Goal: Transaction & Acquisition: Download file/media

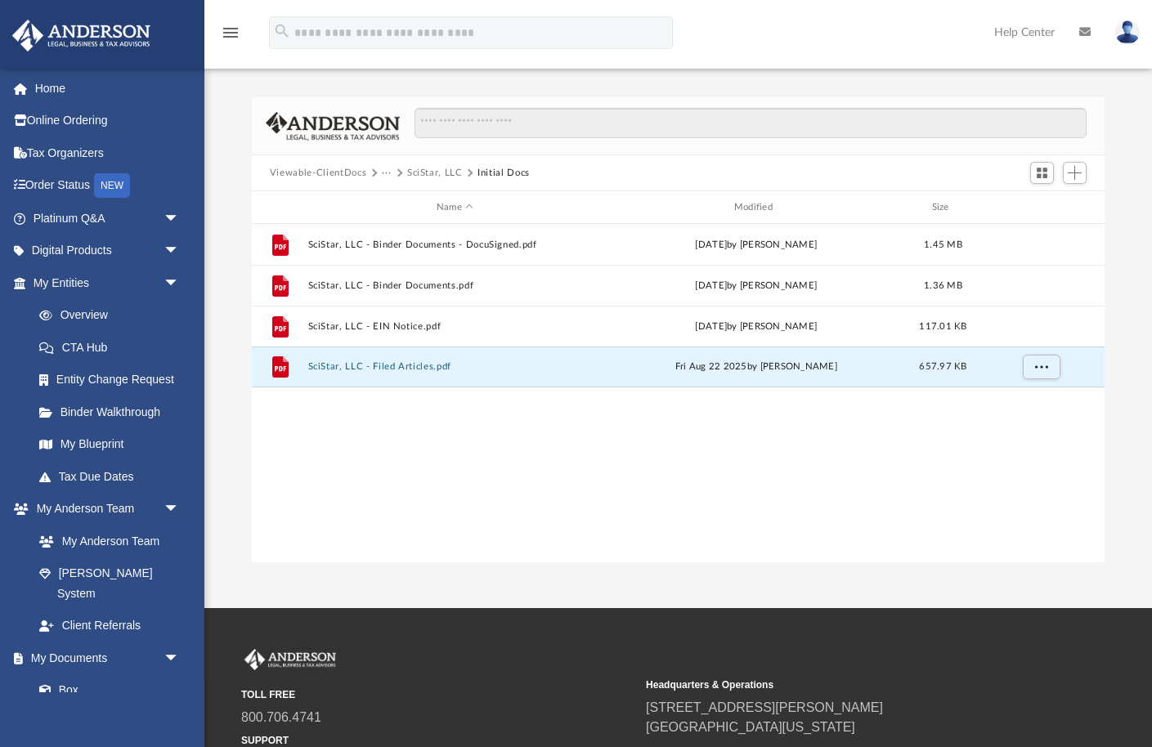
scroll to position [371, 852]
click at [352, 169] on button "Viewable-ClientDocs" at bounding box center [318, 173] width 96 height 15
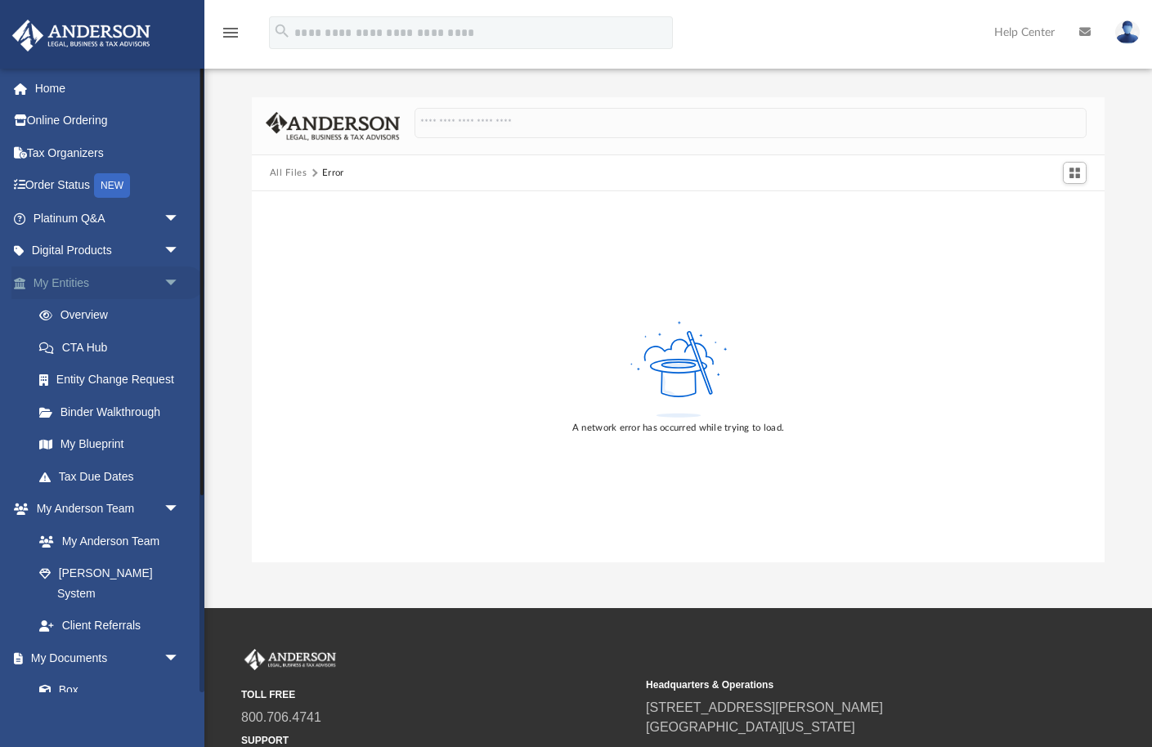
click at [72, 283] on link "My Entities arrow_drop_down" at bounding box center [107, 282] width 193 height 33
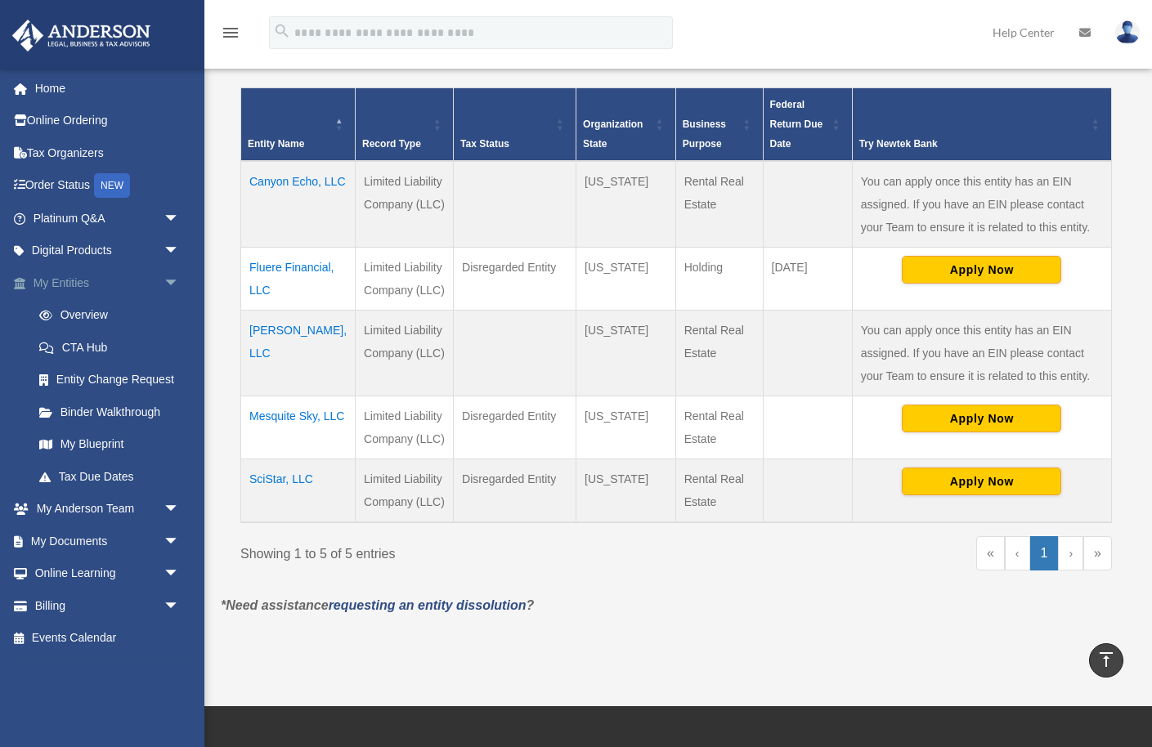
scroll to position [318, 0]
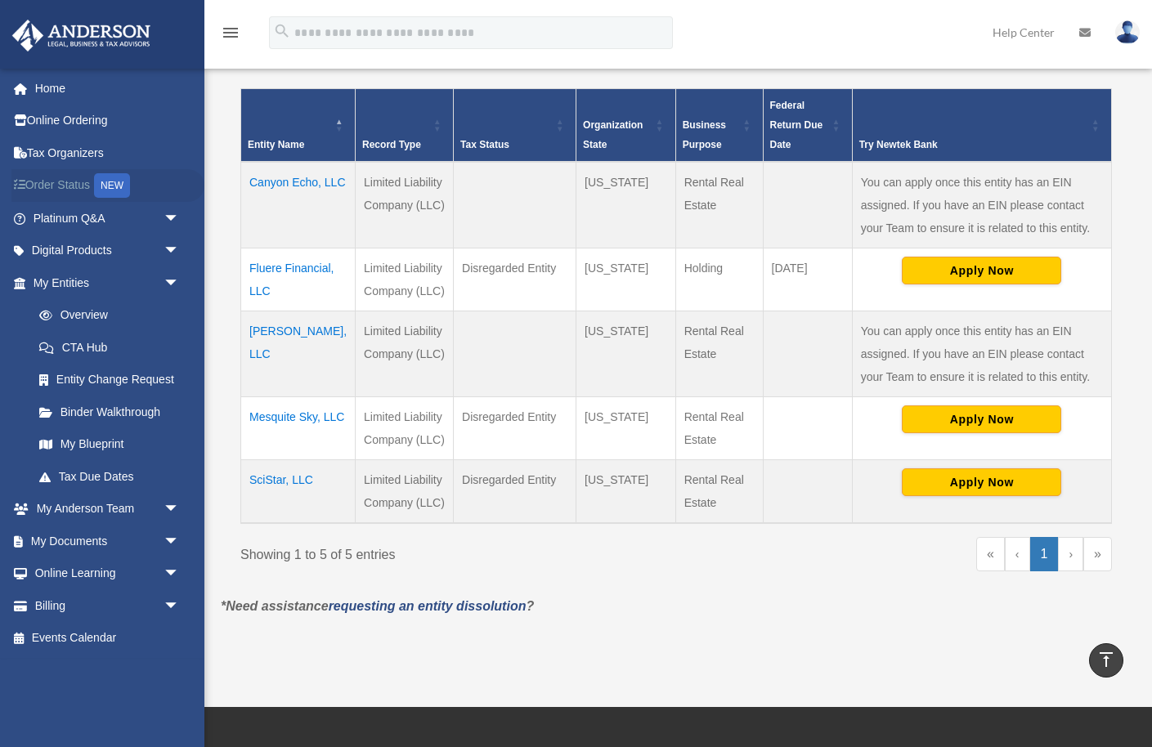
click at [75, 186] on link "Order Status NEW" at bounding box center [107, 186] width 193 height 34
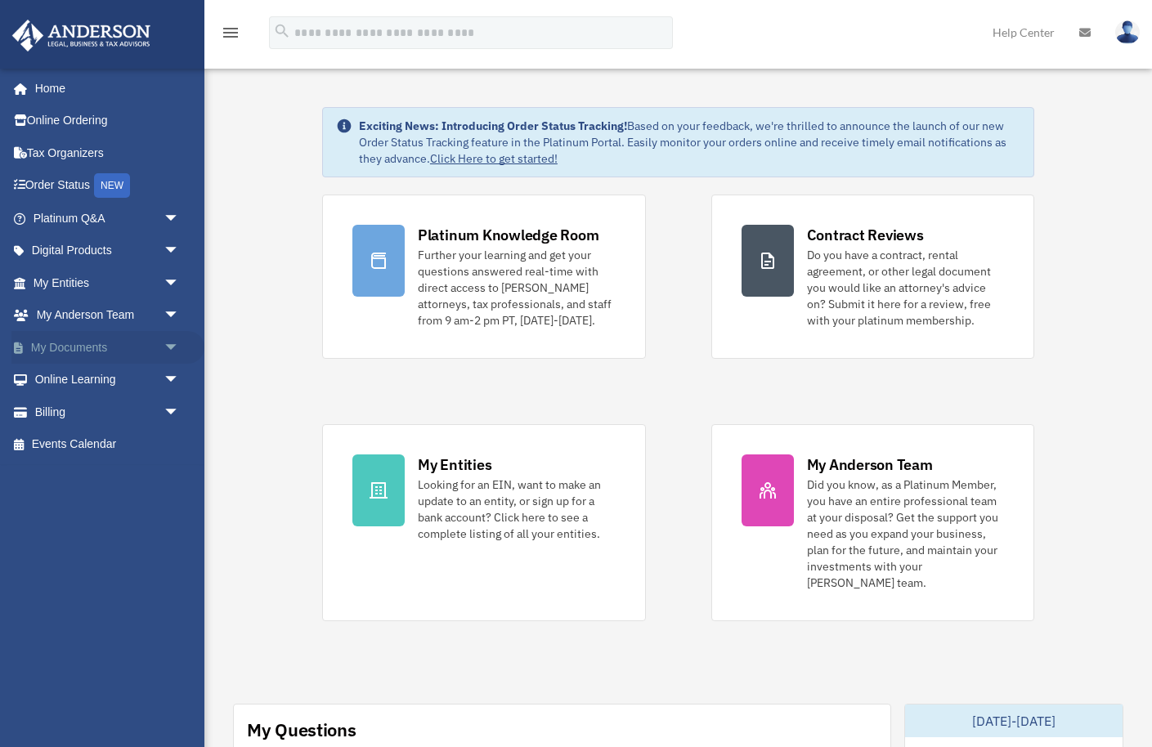
click at [177, 347] on span "arrow_drop_down" at bounding box center [179, 348] width 33 height 34
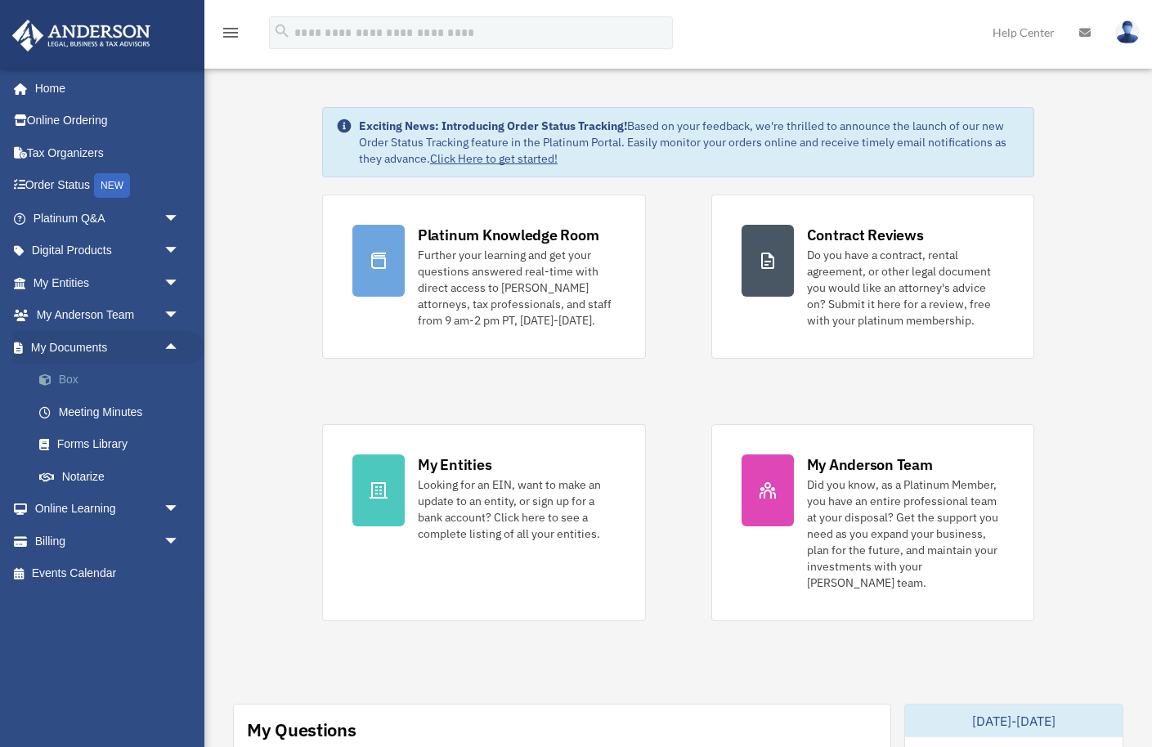
click at [76, 379] on link "Box" at bounding box center [113, 380] width 181 height 33
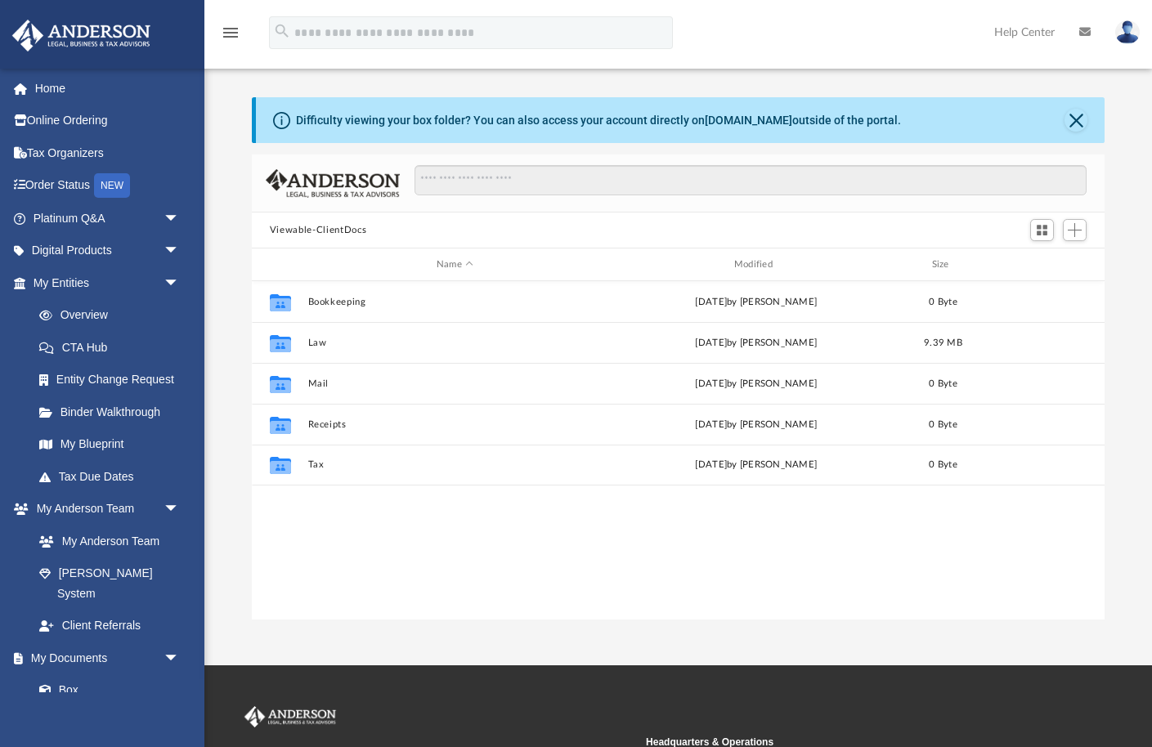
scroll to position [371, 852]
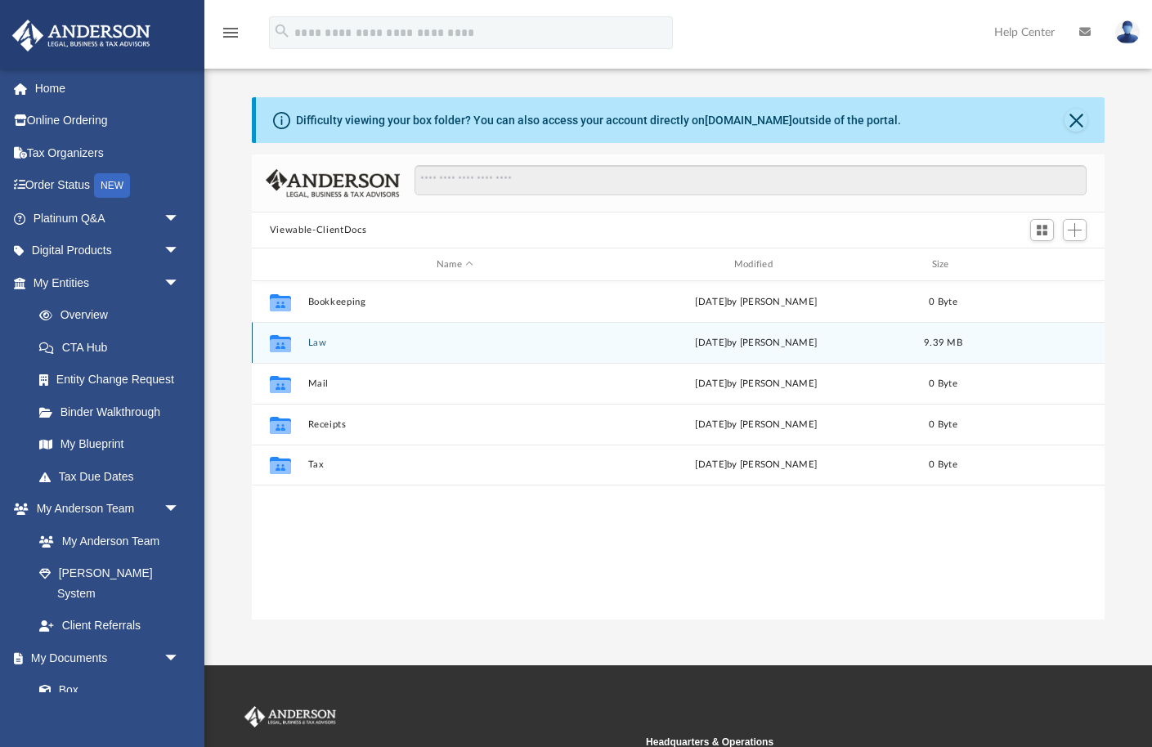
click at [312, 338] on button "Law" at bounding box center [454, 343] width 294 height 11
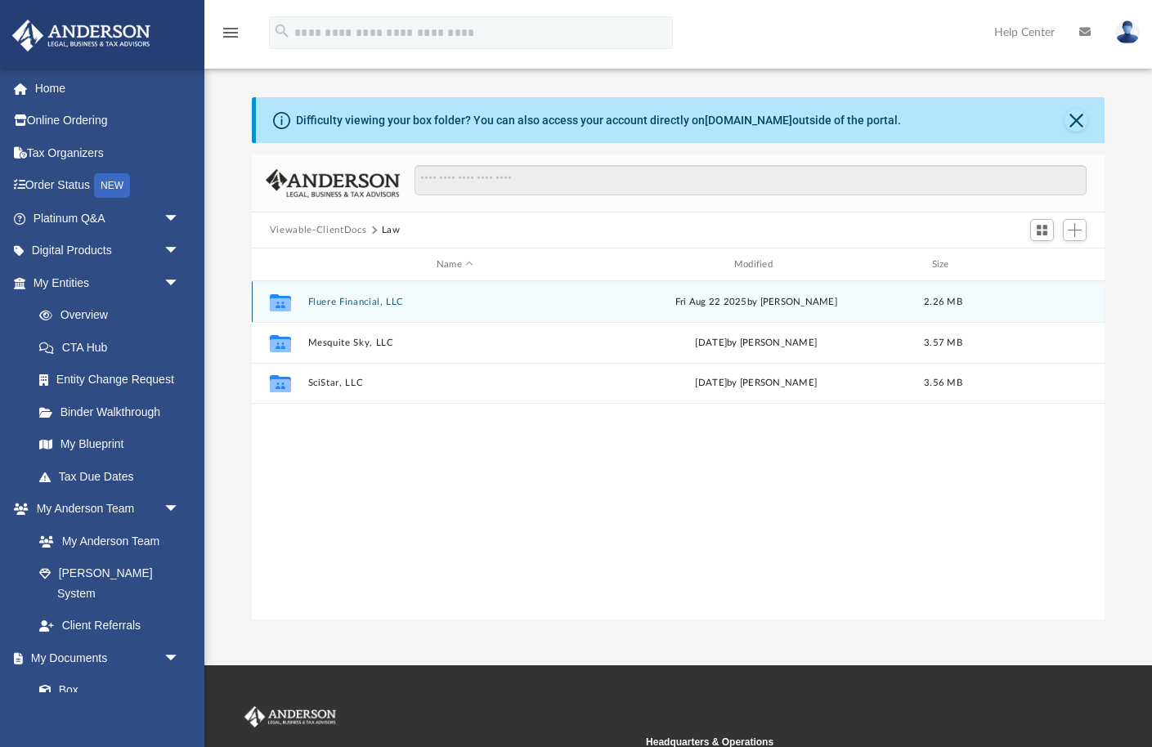
click at [323, 297] on button "Fluere Financial, LLC" at bounding box center [454, 302] width 294 height 11
click at [323, 297] on button "Initial Docs" at bounding box center [454, 301] width 294 height 11
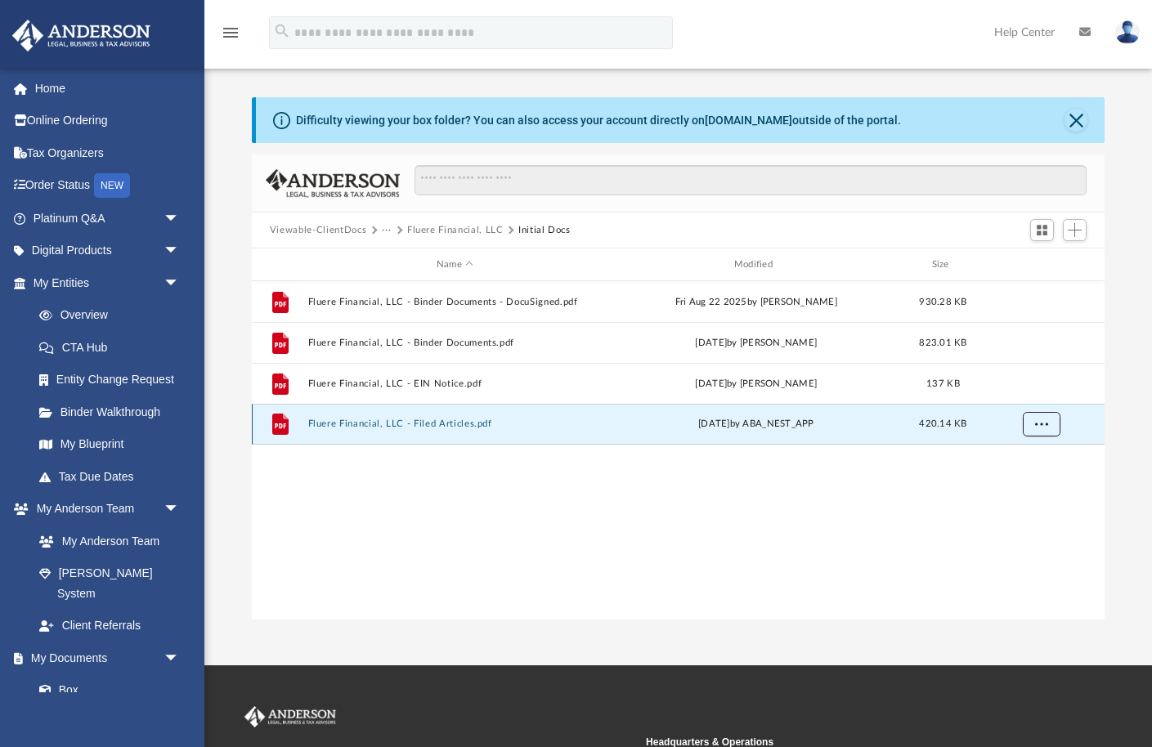
click at [1039, 422] on span "More options" at bounding box center [1041, 423] width 13 height 9
click at [1027, 477] on li "Download" at bounding box center [1025, 482] width 47 height 17
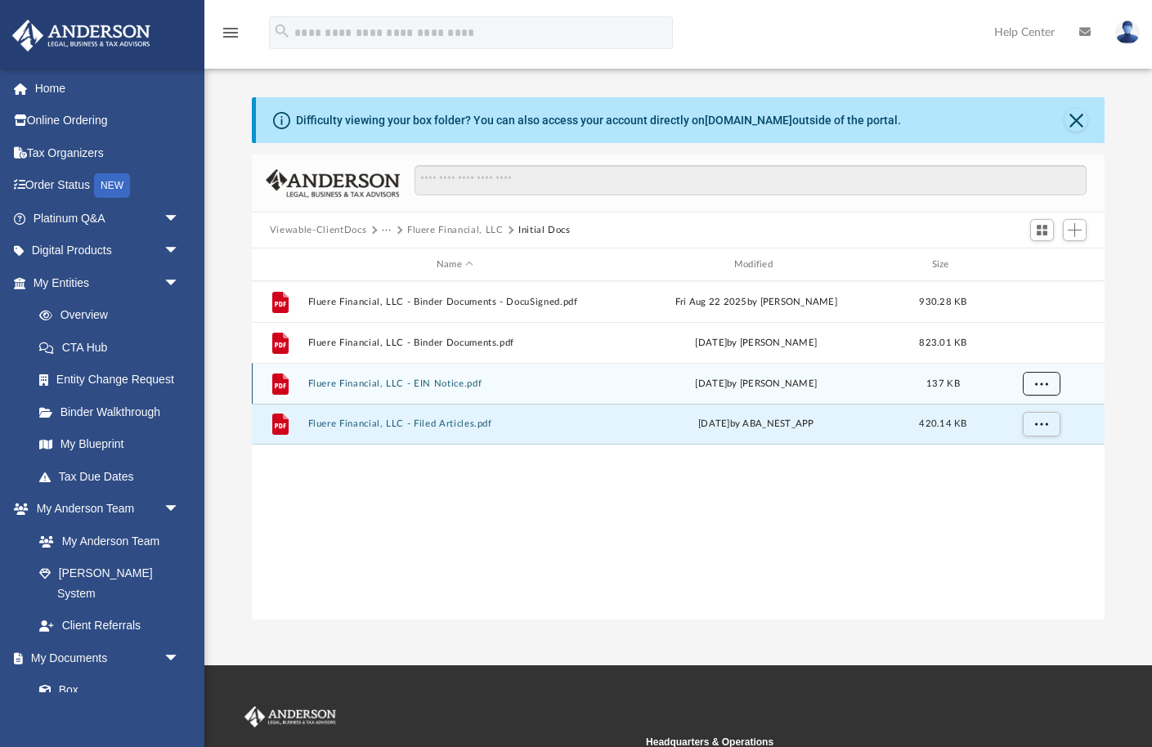
click at [1038, 384] on span "More options" at bounding box center [1041, 382] width 13 height 9
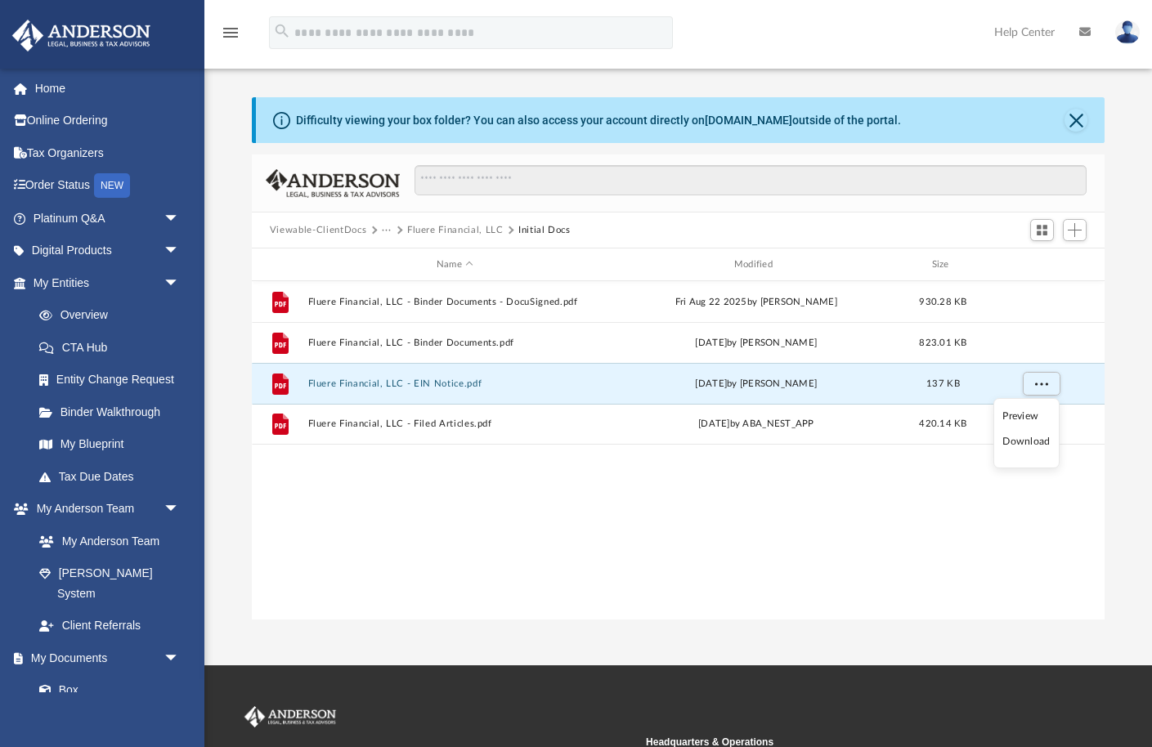
click at [1031, 438] on li "Download" at bounding box center [1025, 441] width 47 height 17
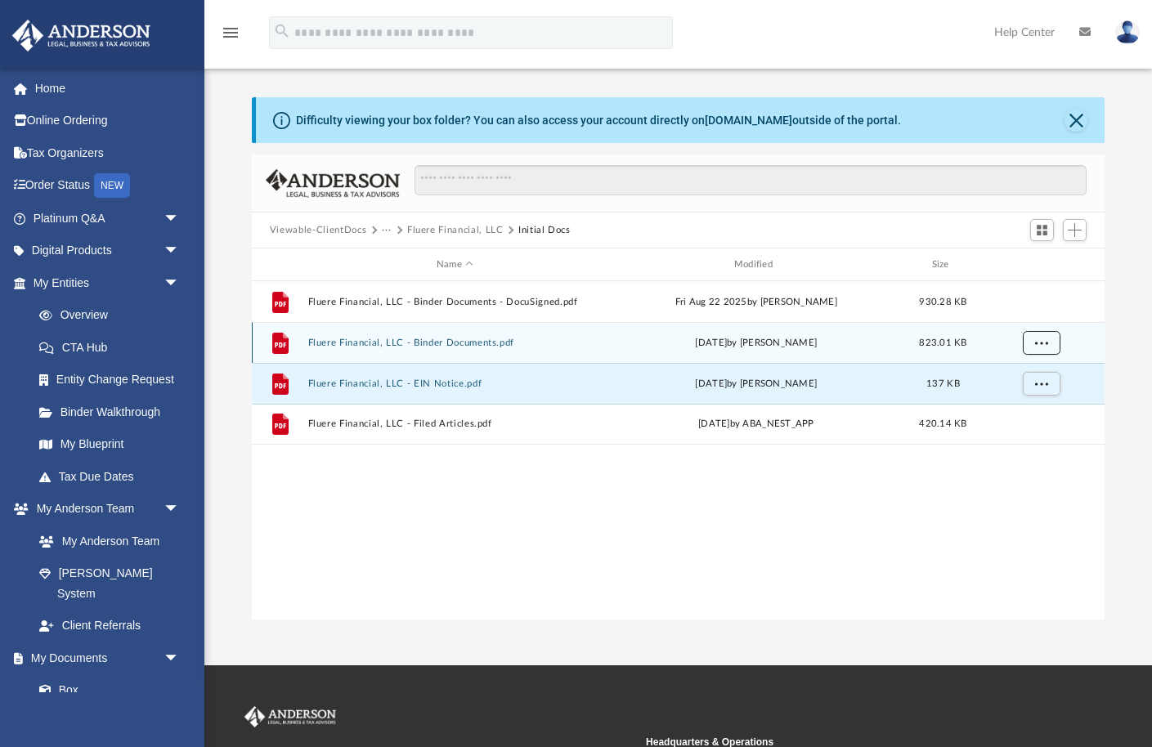
click at [1033, 342] on button "More options" at bounding box center [1041, 343] width 38 height 25
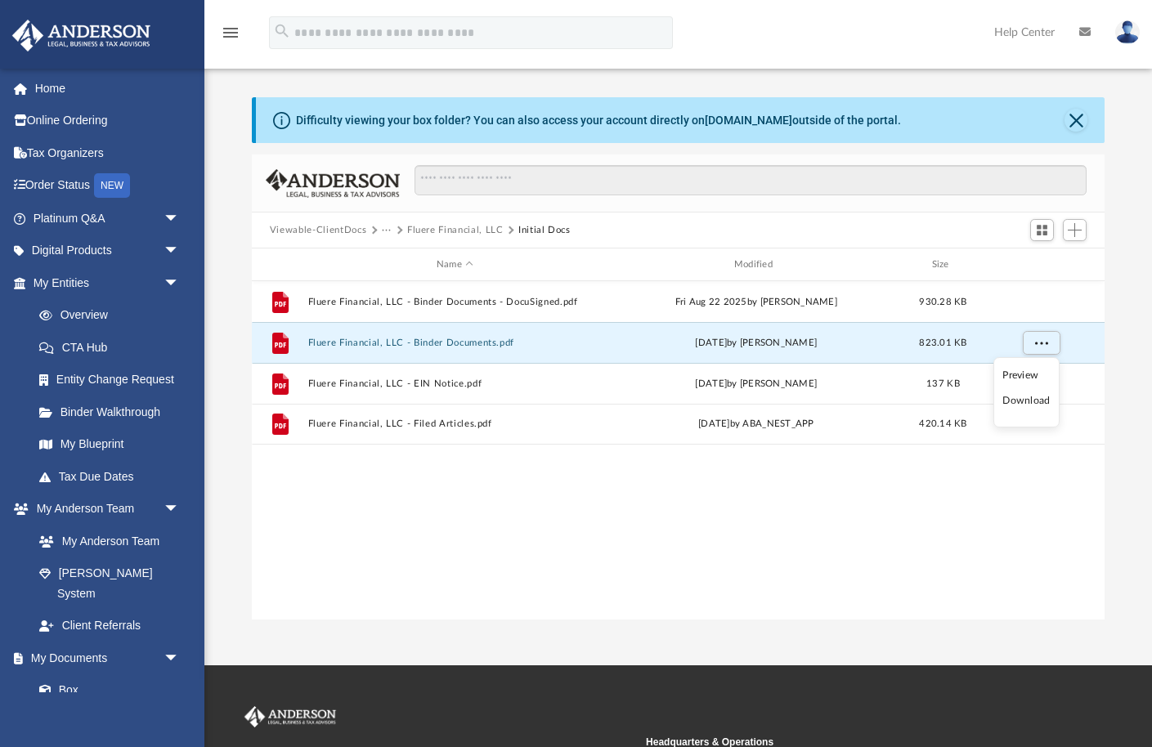
click at [1035, 396] on li "Download" at bounding box center [1025, 400] width 47 height 17
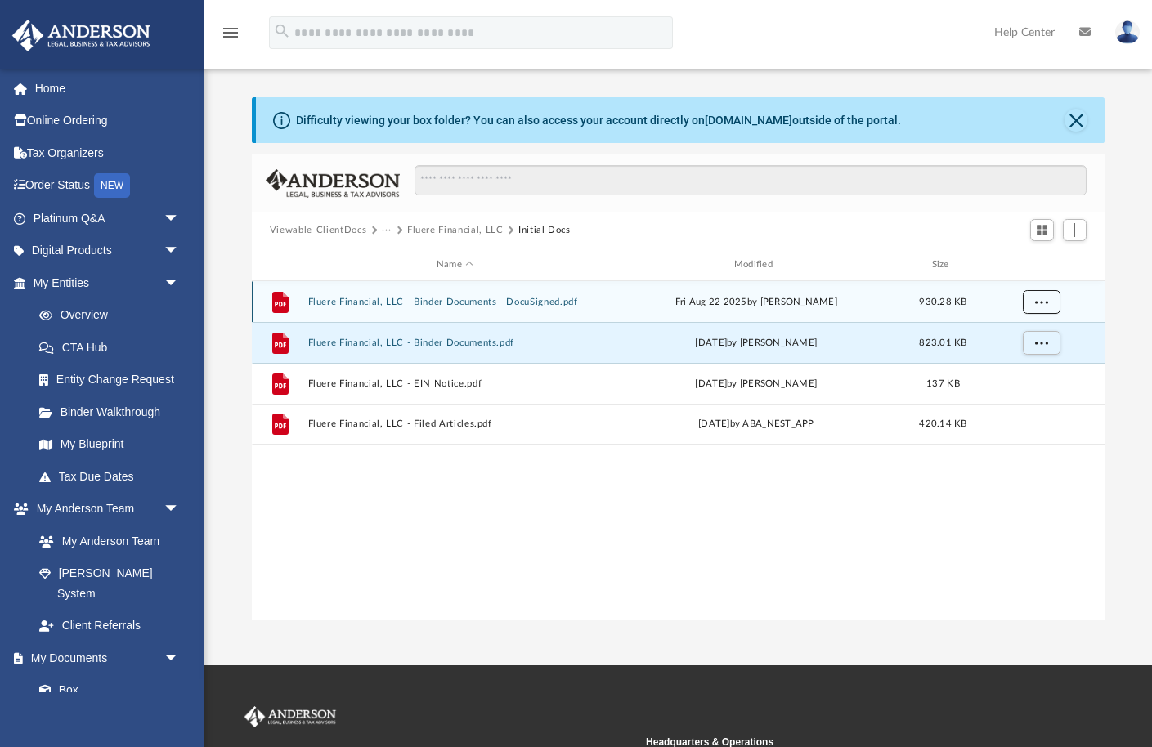
click at [1035, 302] on span "More options" at bounding box center [1041, 301] width 13 height 9
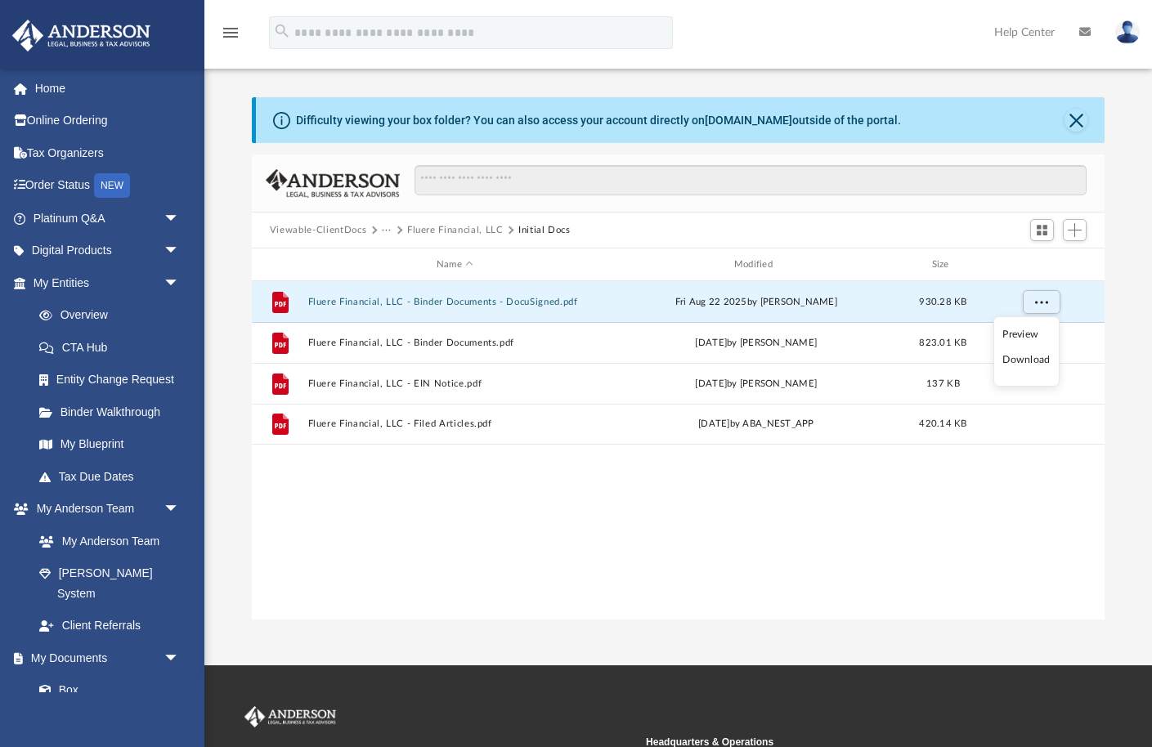
click at [1030, 360] on li "Download" at bounding box center [1025, 359] width 47 height 17
click at [1079, 123] on button "Close" at bounding box center [1075, 120] width 23 height 23
